Goal: Find contact information: Find contact information

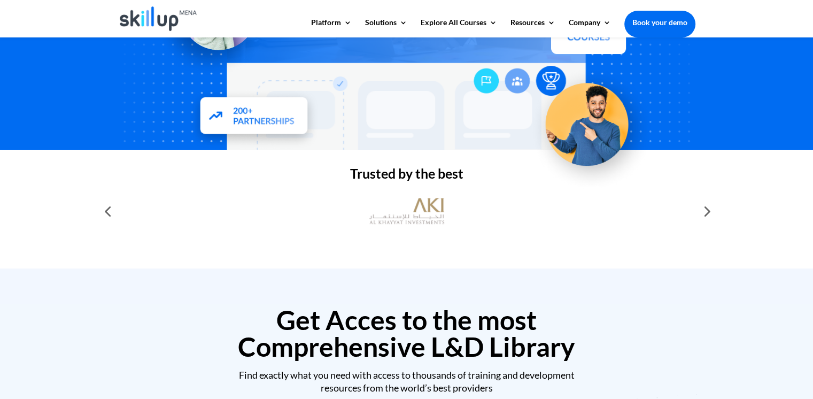
scroll to position [259, 0]
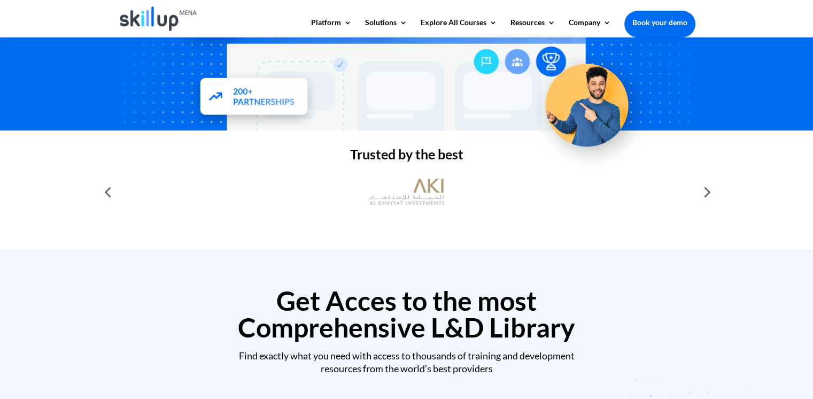
click at [709, 195] on div at bounding box center [705, 191] width 21 height 21
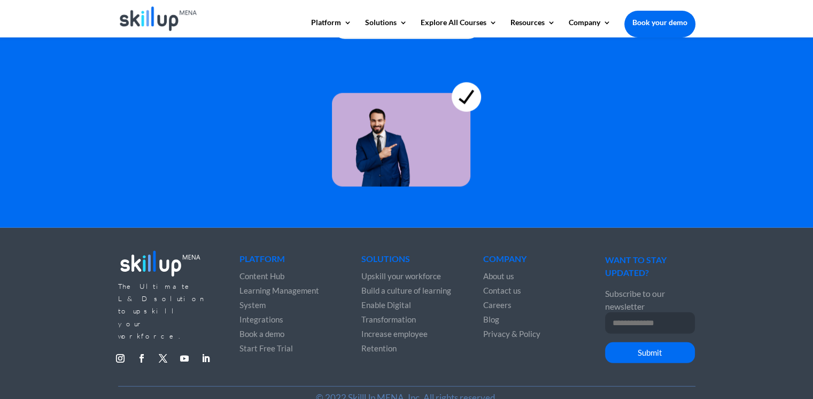
scroll to position [2980, 0]
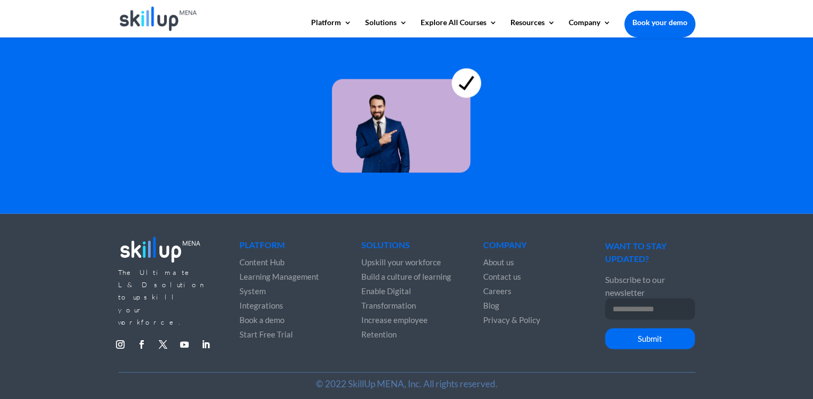
click at [495, 257] on span "About us" at bounding box center [498, 262] width 31 height 10
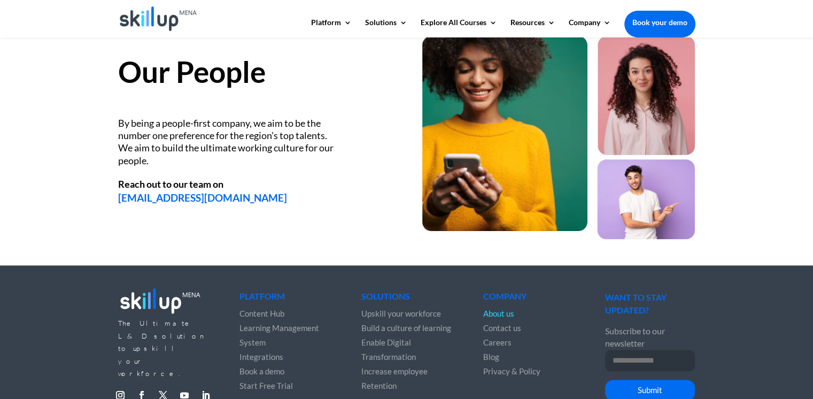
scroll to position [1477, 0]
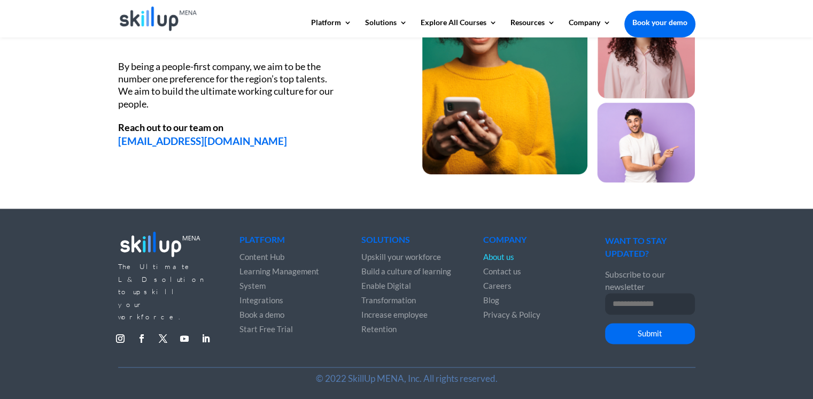
click at [502, 272] on span "Contact us" at bounding box center [502, 271] width 38 height 10
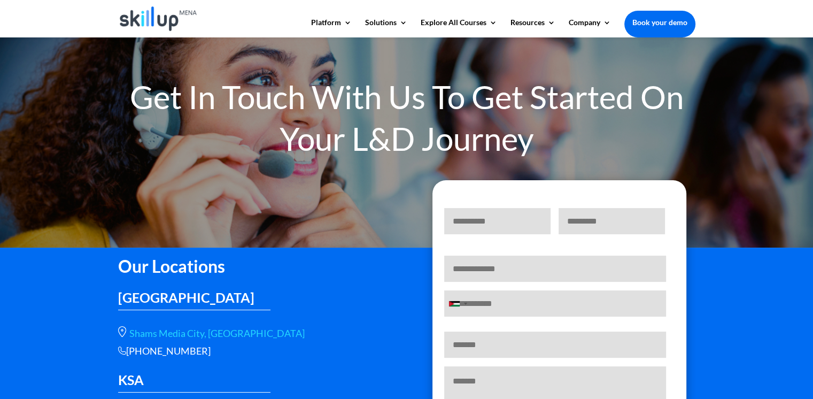
scroll to position [159, 0]
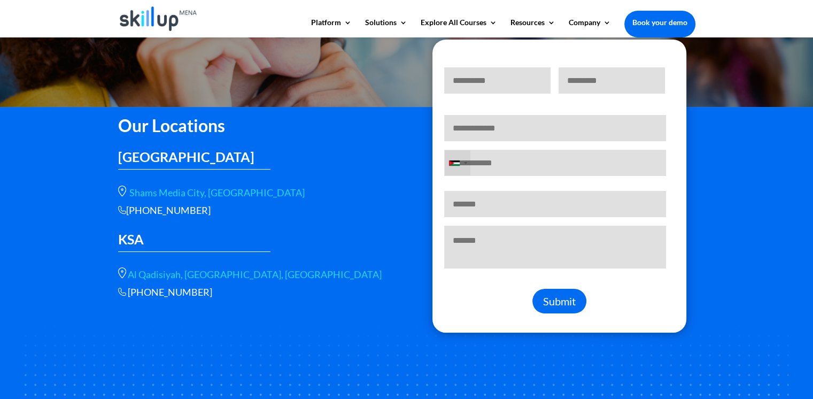
click at [452, 160] on div "Jordan +962" at bounding box center [458, 162] width 26 height 25
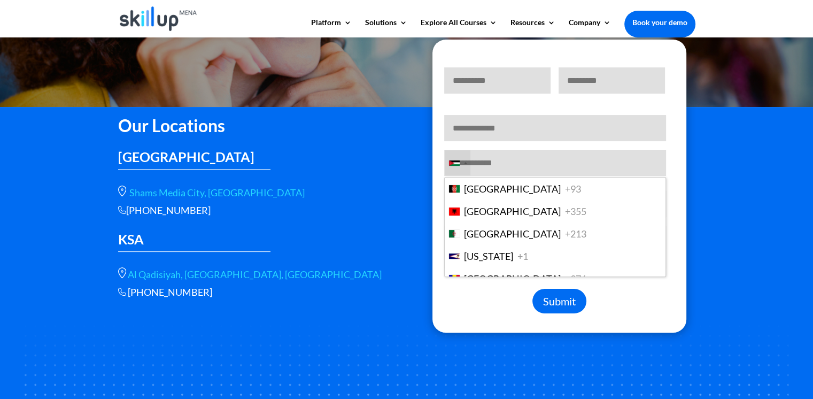
scroll to position [2431, 0]
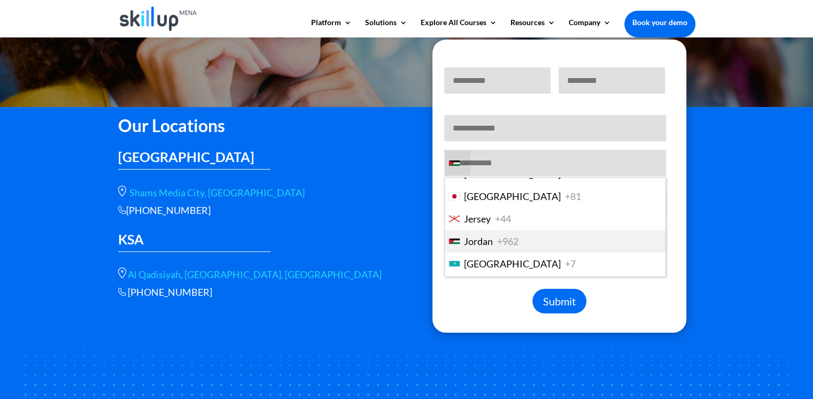
click at [452, 160] on div "Jordan +962" at bounding box center [458, 162] width 26 height 25
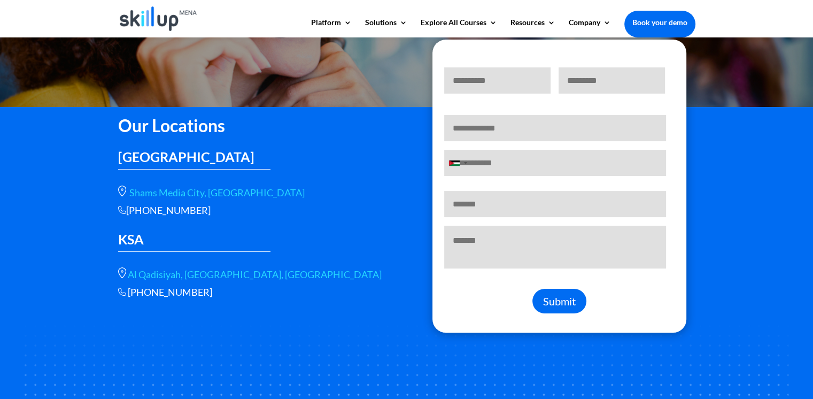
click at [333, 175] on div "Our Locations [GEOGRAPHIC_DATA] [GEOGRAPHIC_DATA], [GEOGRAPHIC_DATA] [PHONE_NUM…" at bounding box center [254, 204] width 273 height 189
